Goal: Answer question/provide support

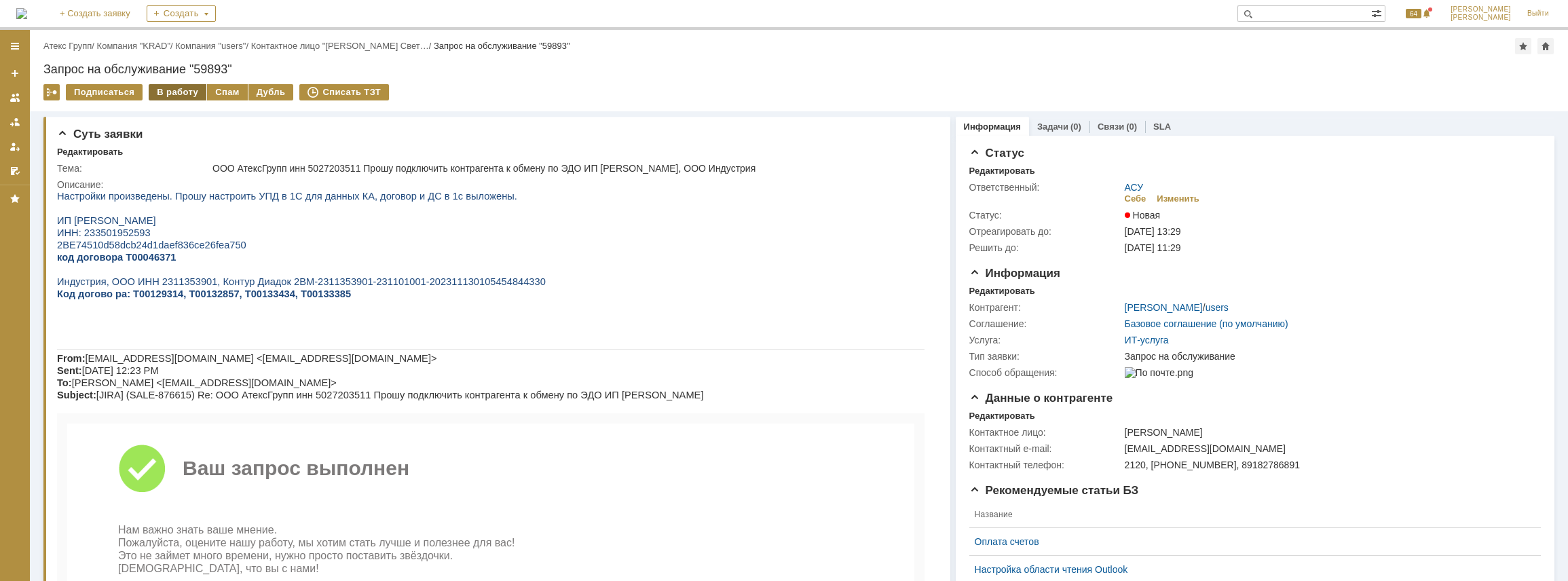
click at [186, 92] on div "В работу" at bounding box center [177, 92] width 58 height 17
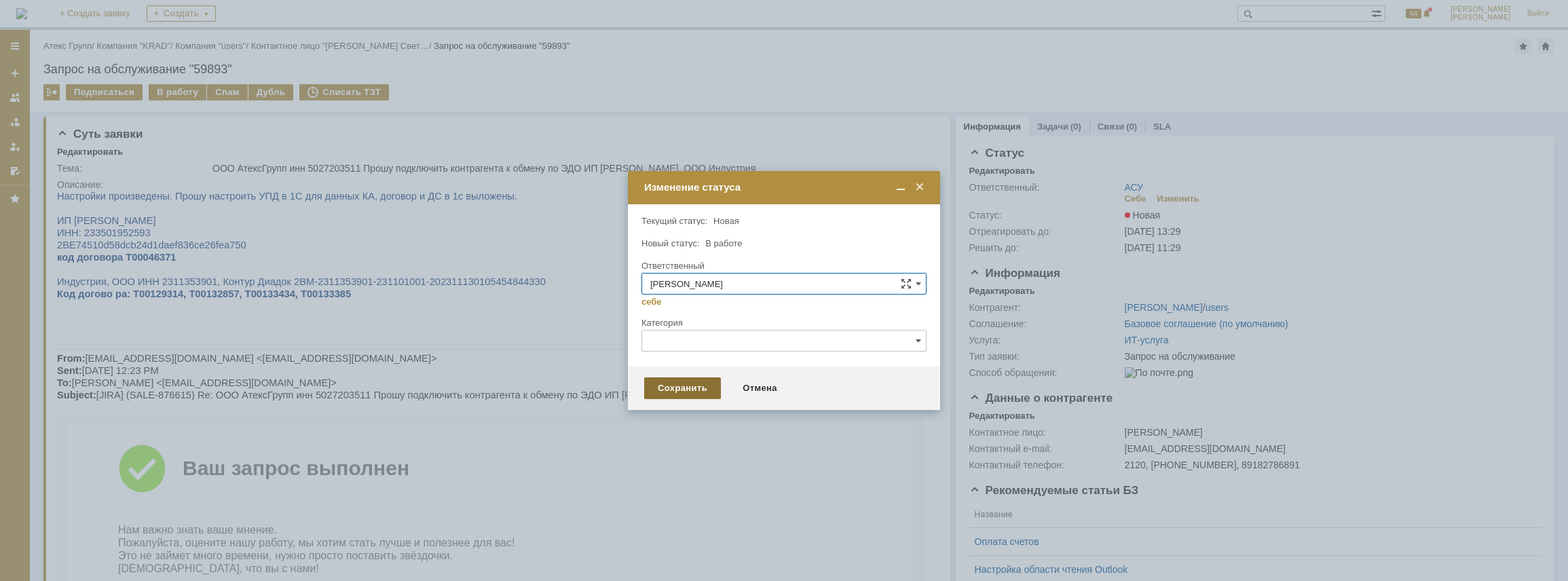
click at [693, 386] on div "Сохранить" at bounding box center [682, 388] width 77 height 21
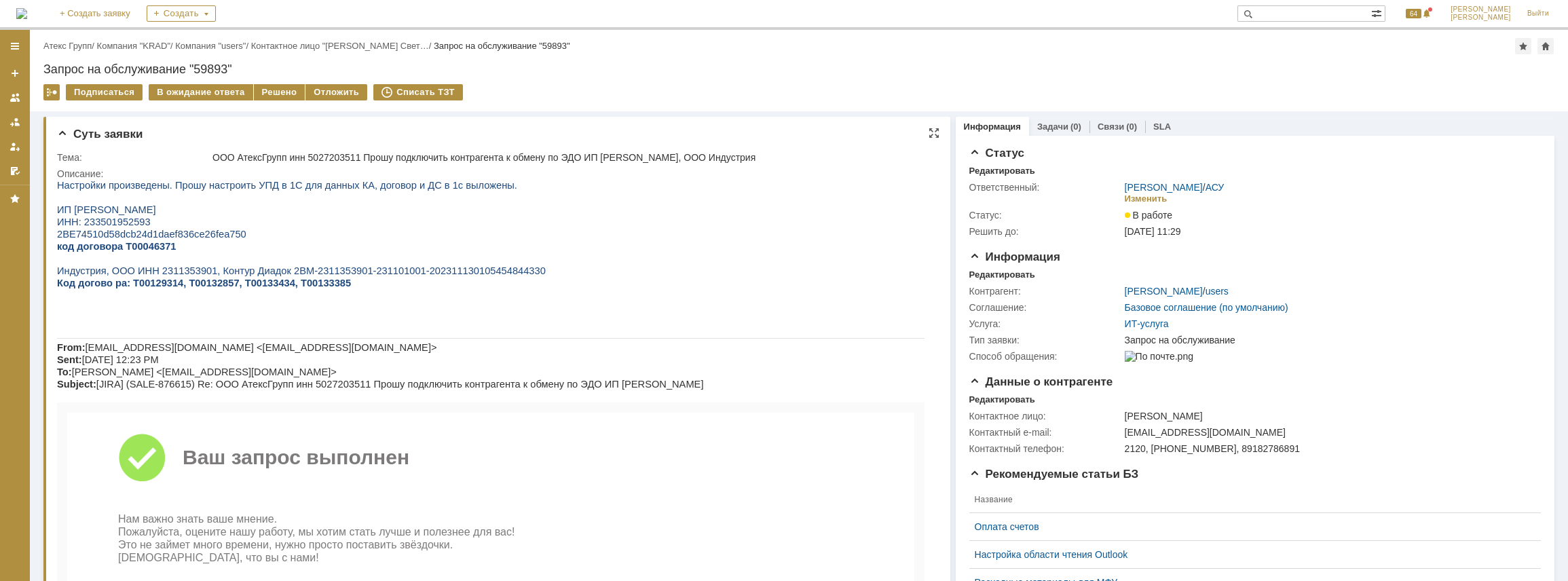
click at [101, 225] on span "ИНН: 233501952593" at bounding box center [104, 222] width 94 height 11
copy span "233501952593"
click at [185, 273] on span "Индустрия, ООО ИНН 2311353901, Контур Диадок 2BM-2311353901-231101001-202311130…" at bounding box center [301, 270] width 488 height 11
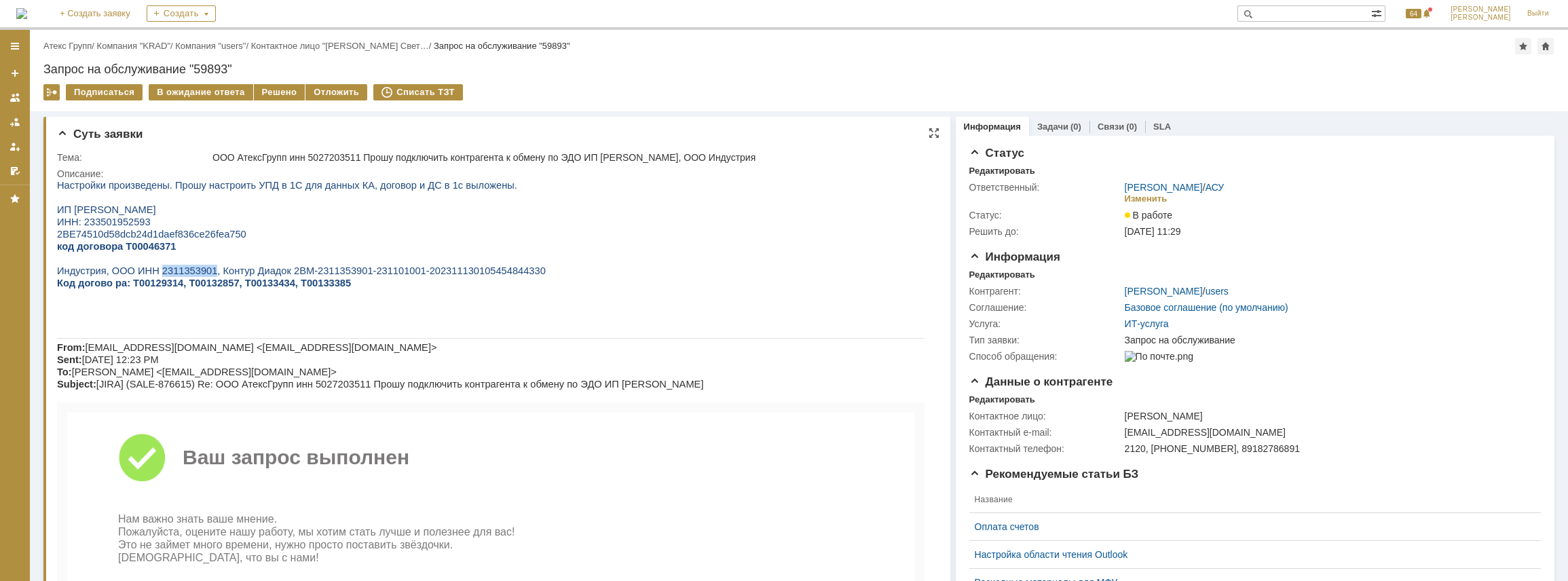
copy span "2311353901"
drag, startPoint x: 96, startPoint y: 323, endPoint x: 110, endPoint y: 309, distance: 19.8
click at [96, 323] on p at bounding box center [490, 319] width 868 height 13
drag, startPoint x: 273, startPoint y: 275, endPoint x: 499, endPoint y: 274, distance: 226.0
click at [499, 274] on span "Индустрия, ООО ИНН 2311353901, Контур Диадок 2BM-2311353901-231101001-202311130…" at bounding box center [301, 270] width 488 height 11
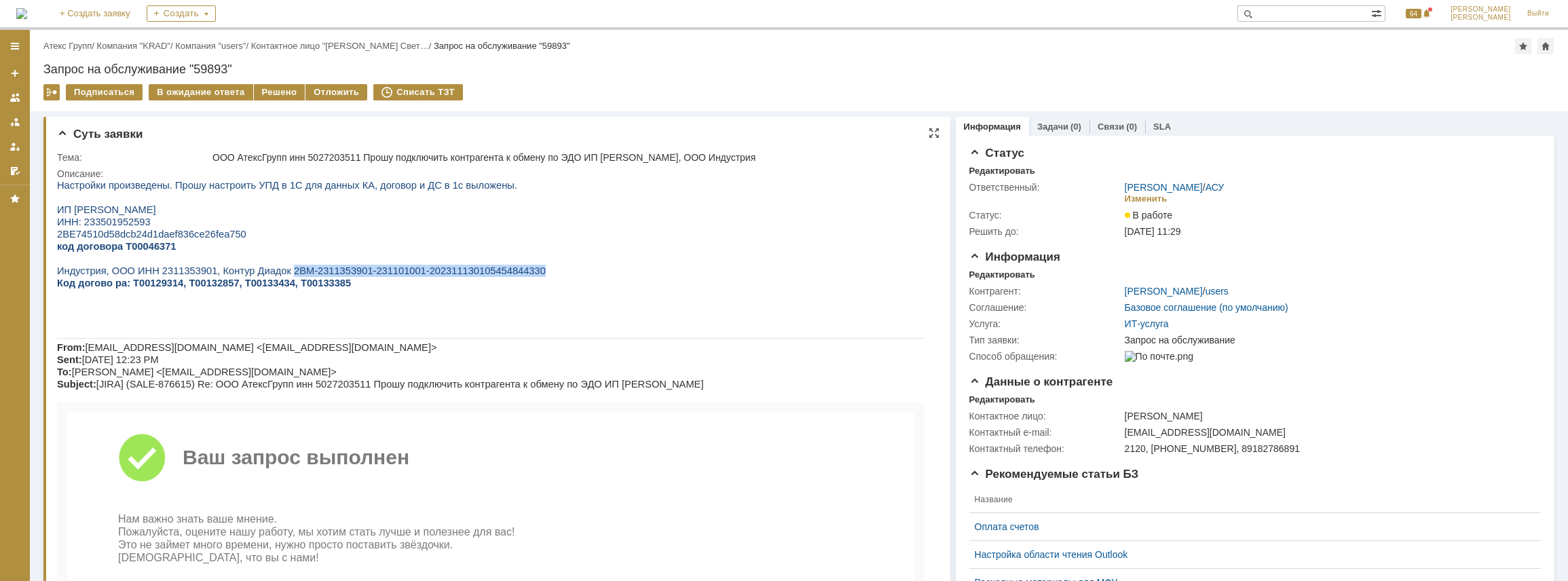
copy span "2BM-2311353901-231101001-202311130105454844330"
click at [102, 215] on span "ИП [PERSON_NAME]" at bounding box center [106, 209] width 99 height 11
click at [152, 288] on span "Код догово ра: Т00129314, Т00132857, Т00133434, Т00133385" at bounding box center [203, 282] width 294 height 11
copy span "Т00129314"
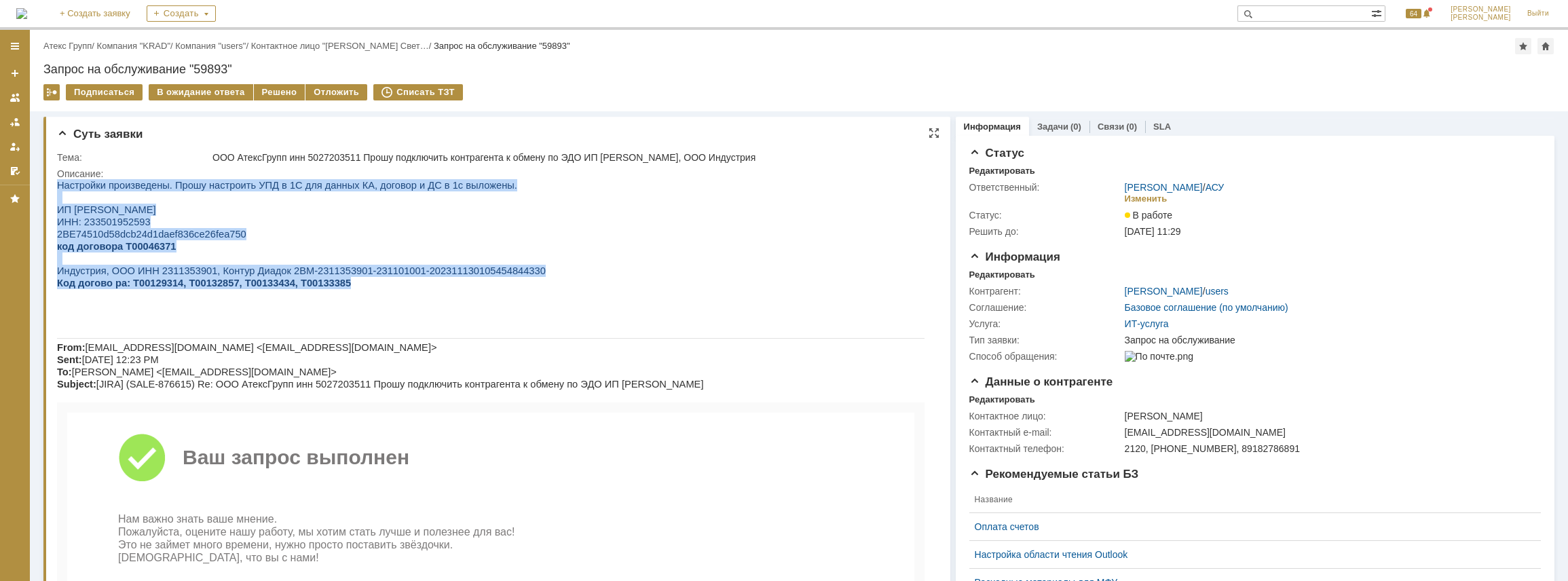
drag, startPoint x: 404, startPoint y: 293, endPoint x: 25, endPoint y: 266, distance: 380.0
drag, startPoint x: 245, startPoint y: 233, endPoint x: 238, endPoint y: 237, distance: 8.1
click at [244, 234] on p "2BE74510d58dcb24d1daef836ce26fea750" at bounding box center [490, 233] width 868 height 13
click at [139, 236] on span "2BE74510d58dcb24d1daef836ce26fea750" at bounding box center [151, 233] width 190 height 11
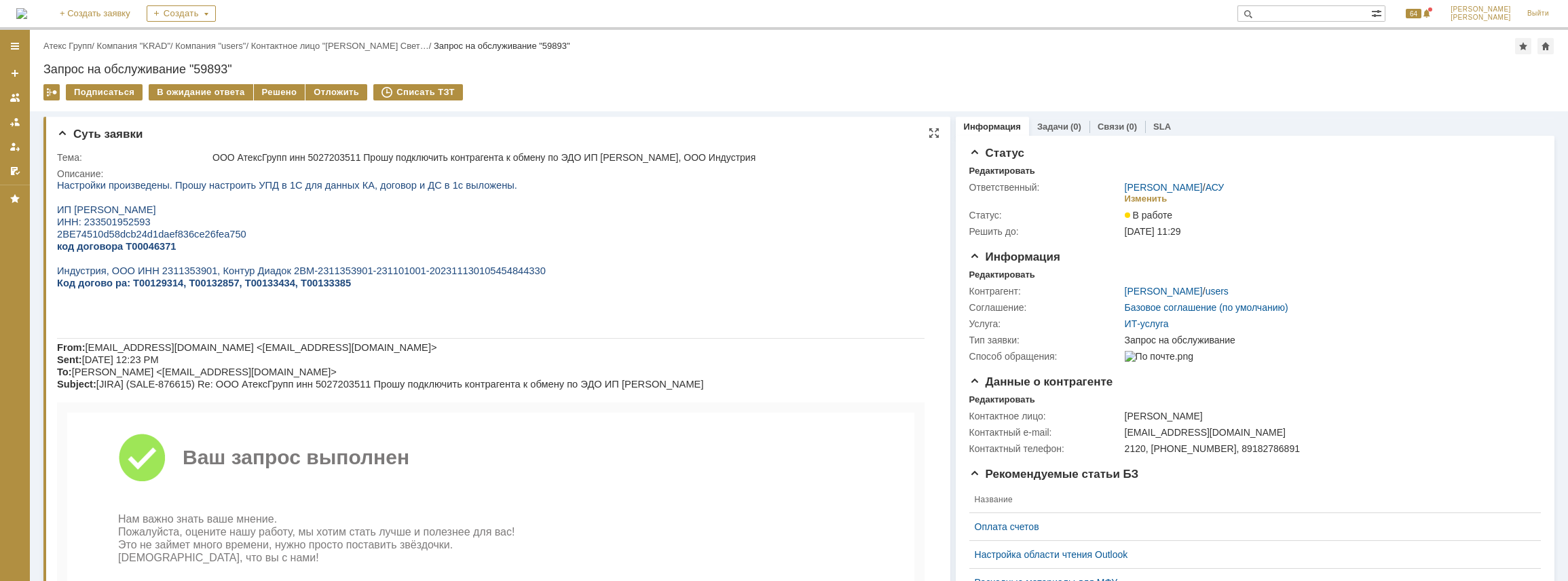
click at [139, 286] on span "Код догово ра: Т00129314, Т00132857, Т00133434, Т00133385" at bounding box center [203, 282] width 294 height 11
copy span "Т00129314"
click at [206, 286] on span "Код догово ра: Т00129314, Т00132857, Т00133434, Т00133385" at bounding box center [203, 282] width 294 height 11
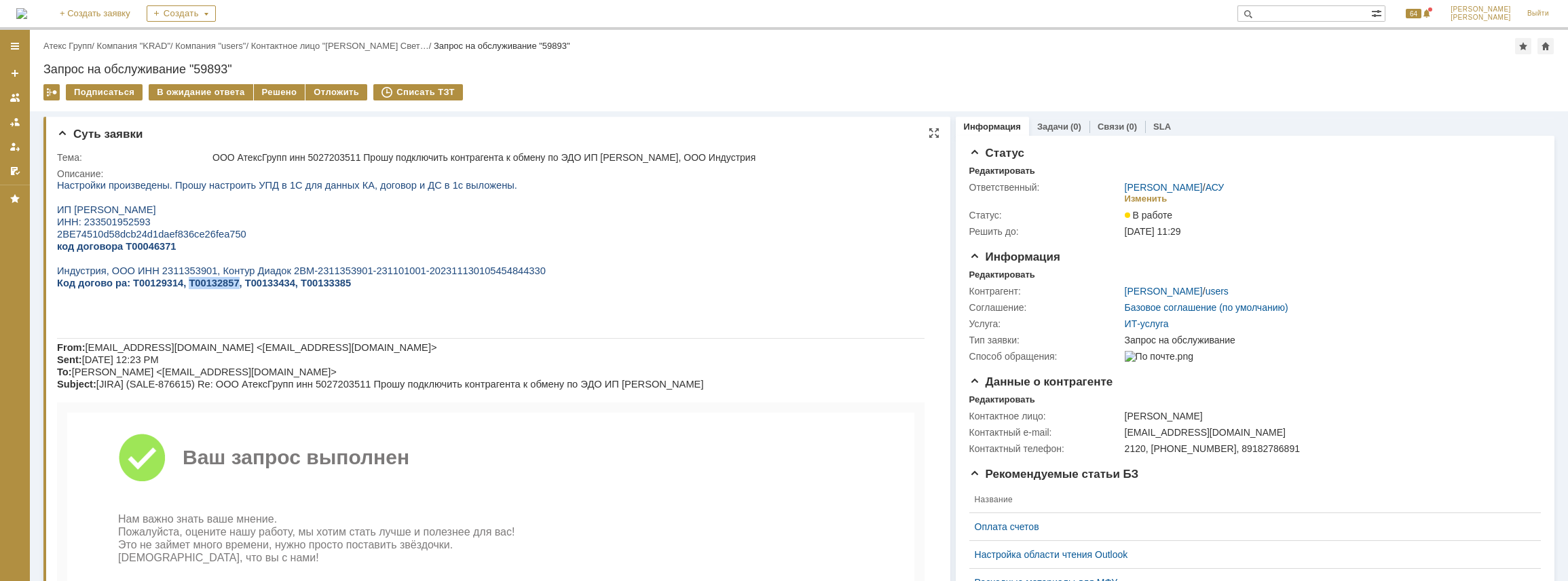
copy span "Т00132857"
click at [254, 288] on span "Код догово ра: Т00129314, Т00132857, Т00133434, Т00133385" at bounding box center [203, 282] width 294 height 11
copy span "Т00133434"
click at [291, 288] on span "Код догово ра: Т00129314, Т00132857, Т00133434, Т00133385" at bounding box center [203, 282] width 294 height 11
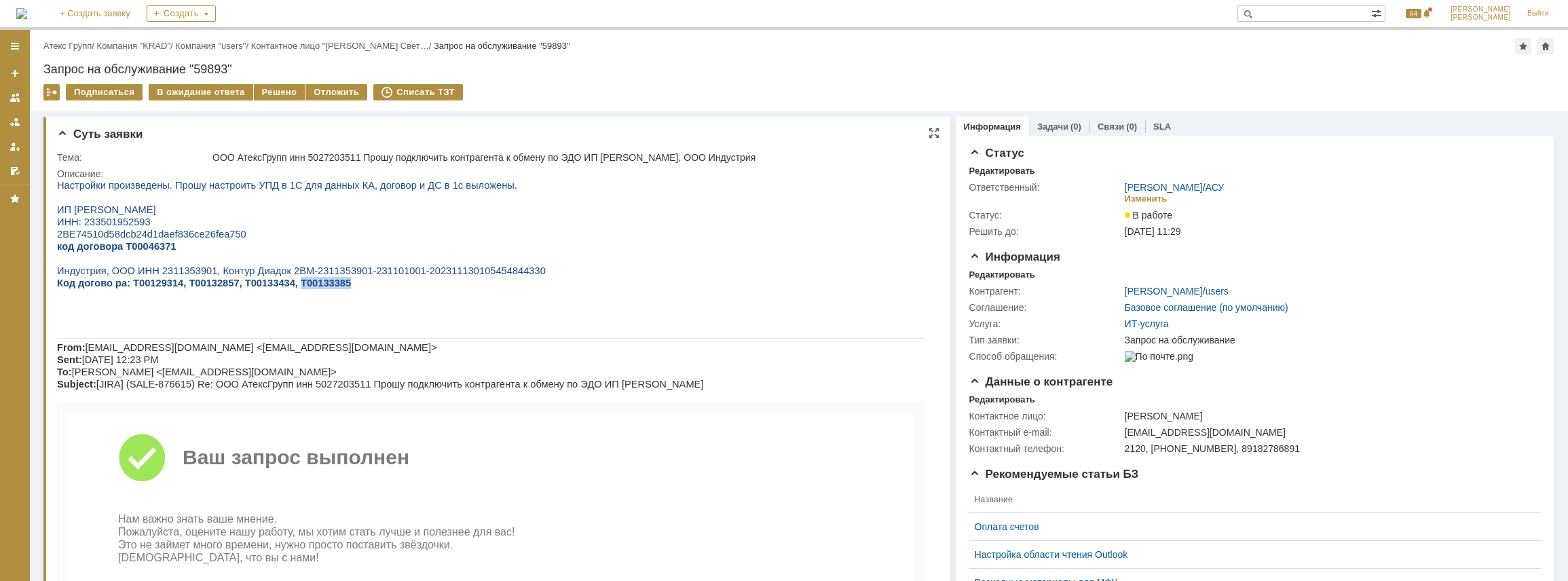
click at [291, 288] on span "Код догово ра: Т00129314, Т00132857, Т00133434, Т00133385" at bounding box center [203, 282] width 294 height 11
copy span "Т00133385"
click at [267, 93] on div "Решено" at bounding box center [279, 92] width 52 height 17
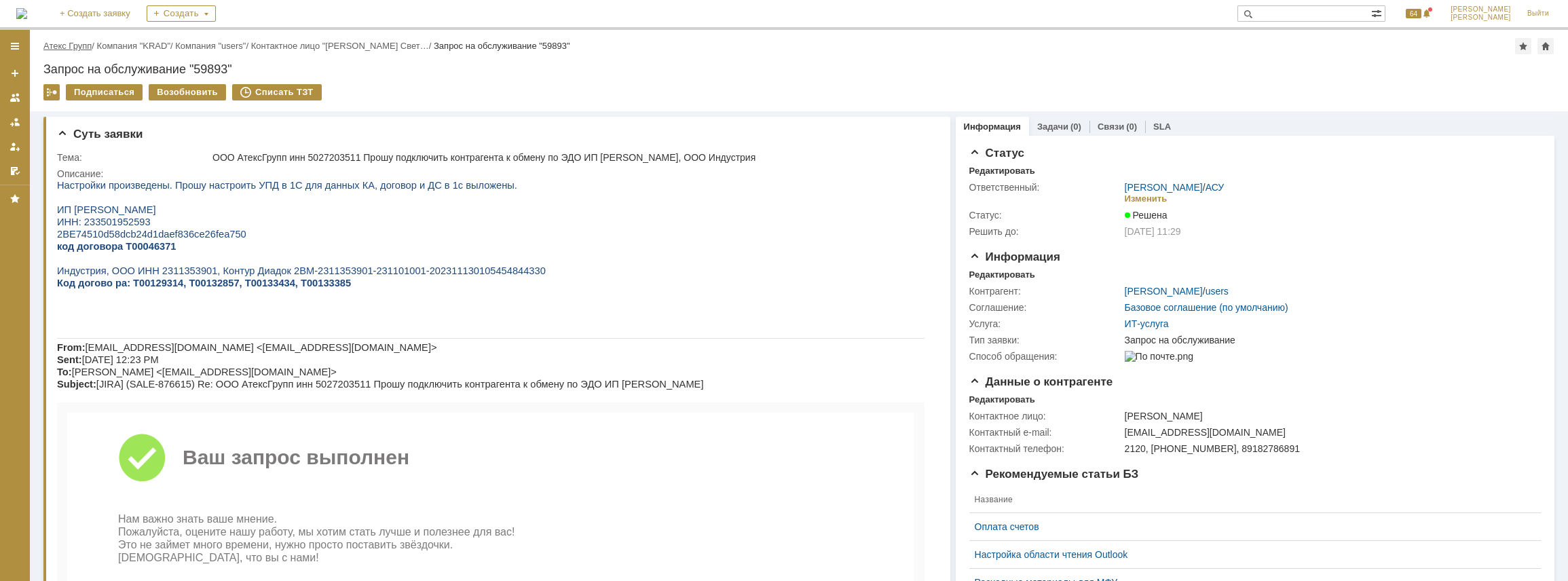
click at [59, 44] on link "Атекс Групп" at bounding box center [66, 46] width 48 height 10
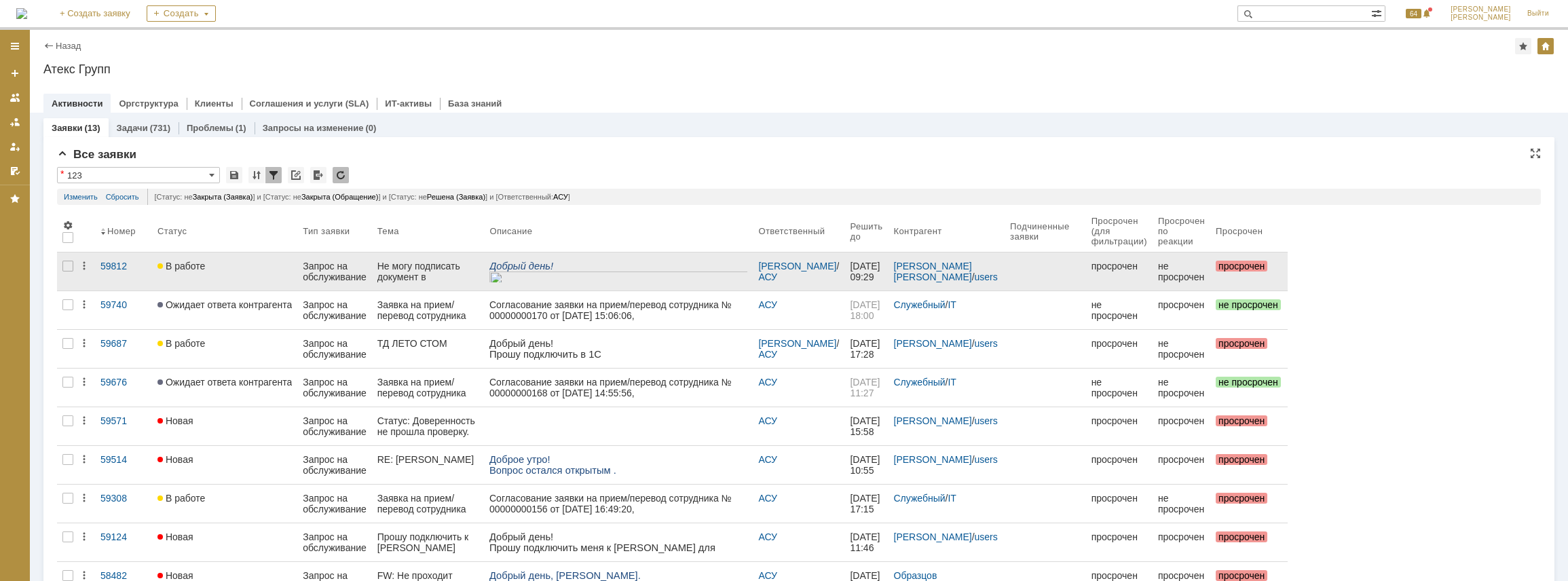
click at [354, 271] on div "Запрос на обслуживание" at bounding box center [334, 271] width 64 height 21
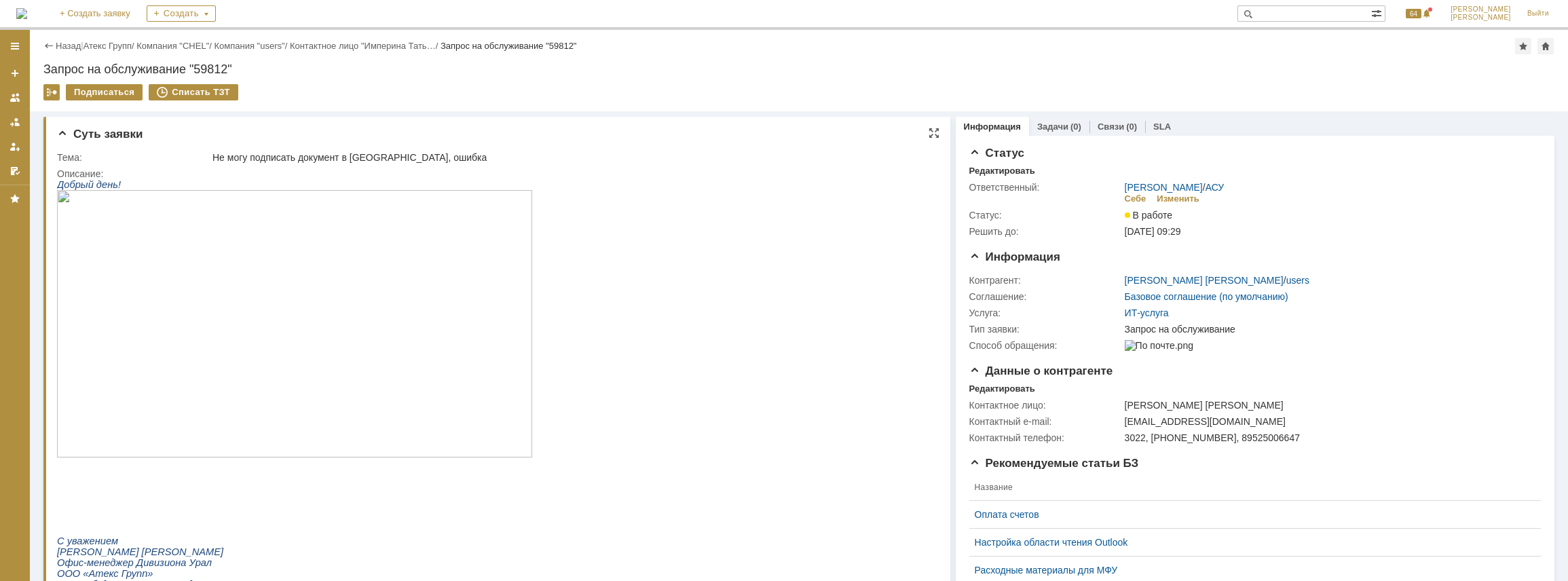
click at [312, 321] on img at bounding box center [294, 324] width 475 height 268
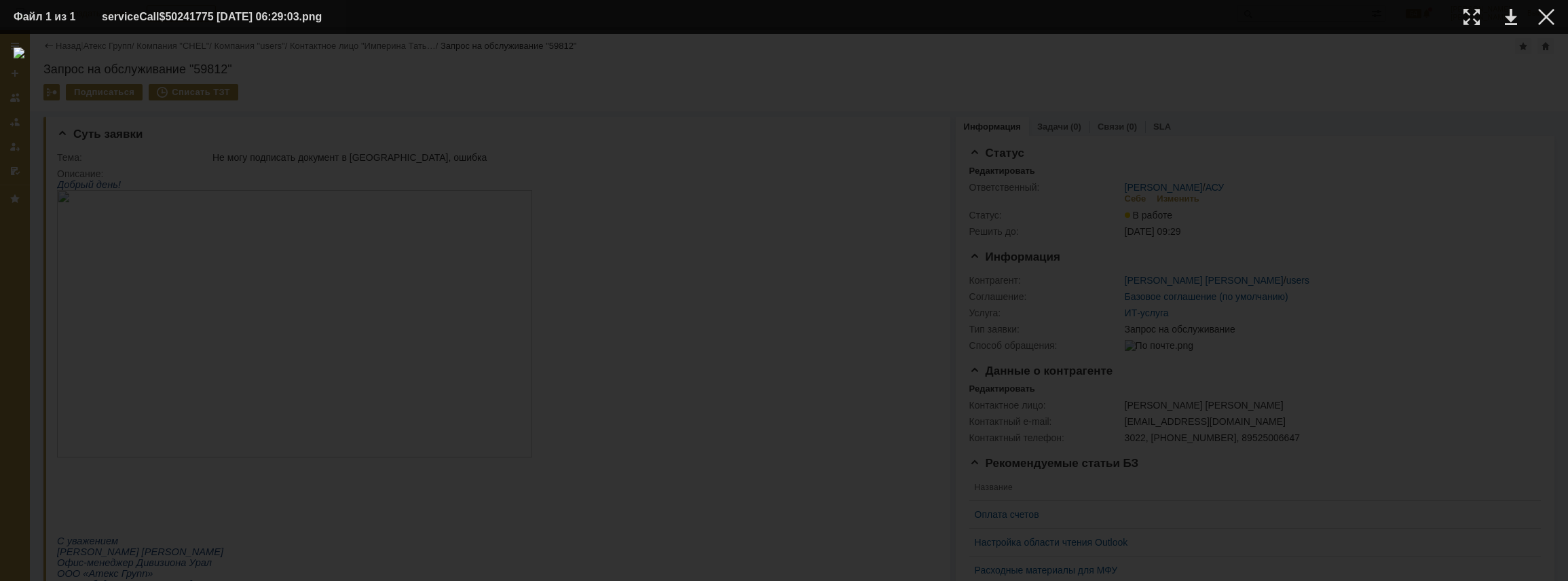
click at [1553, 27] on table "Файл 1 из 1 serviceCall$50241775 [DATE] 06:29:03.png" at bounding box center [784, 17] width 1568 height 34
click at [1549, 21] on div at bounding box center [1546, 17] width 17 height 17
